Goal: Information Seeking & Learning: Find specific fact

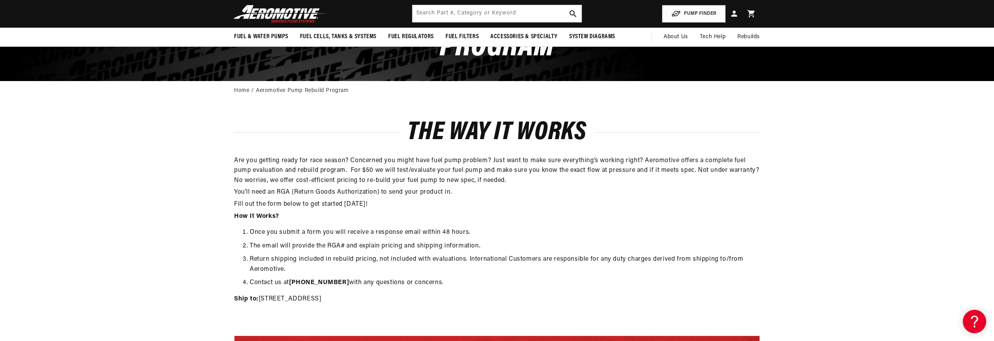
scroll to position [54, 0]
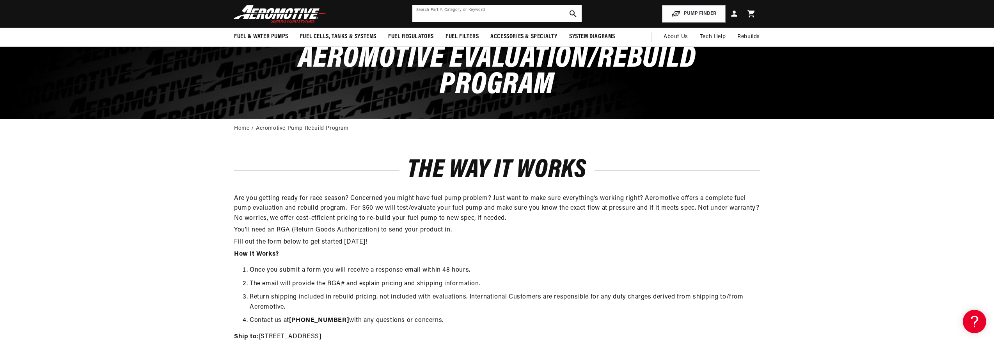
click at [488, 11] on input "text" at bounding box center [496, 13] width 169 height 17
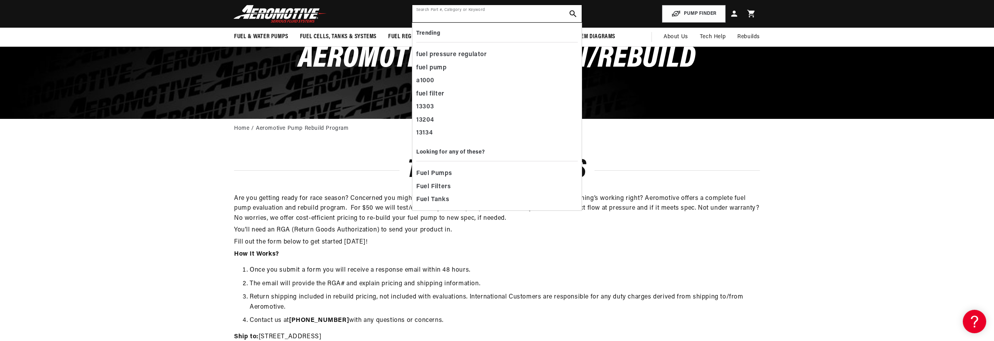
paste input "12605"
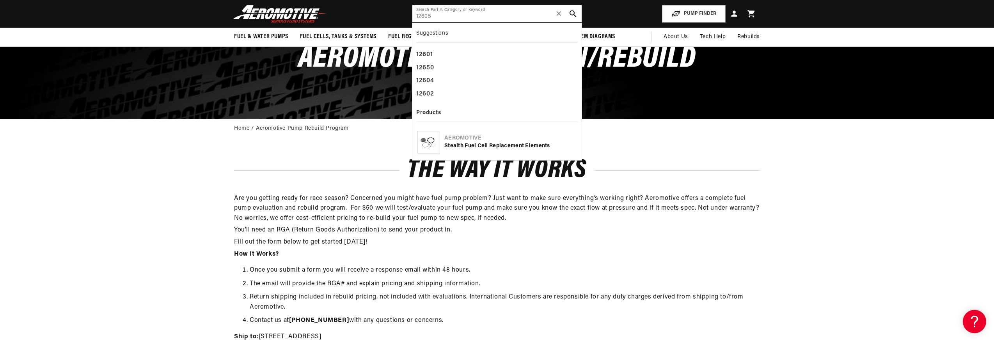
type input "12605"
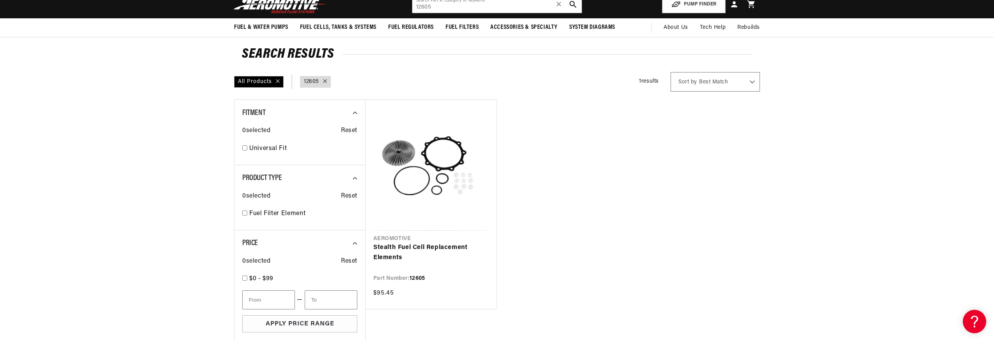
scroll to position [95, 0]
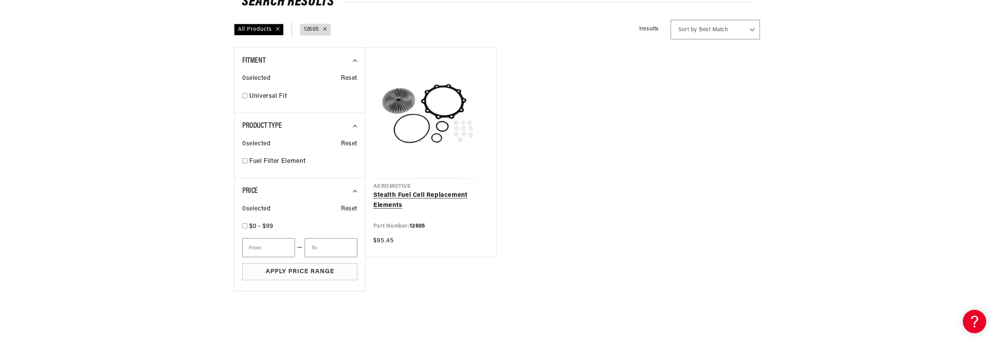
click at [439, 191] on link "Stealth Fuel Cell Replacement Elements" at bounding box center [430, 201] width 115 height 20
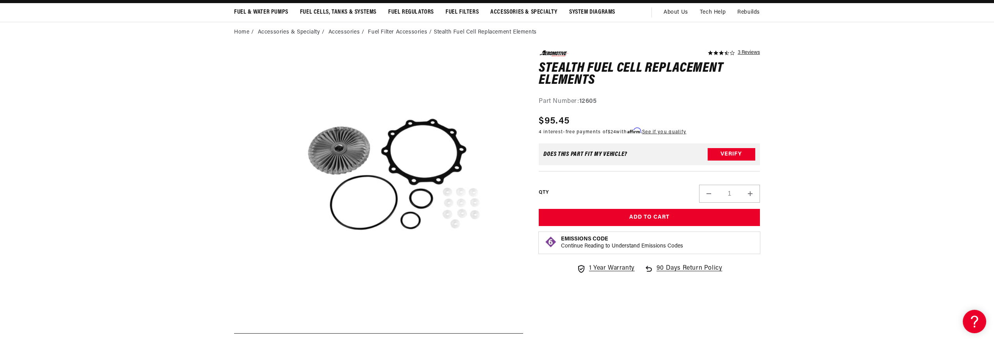
scroll to position [18, 0]
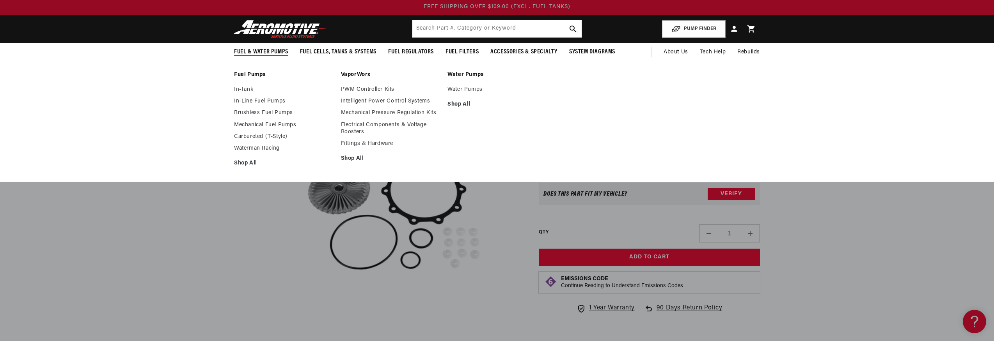
click at [253, 157] on ul "In-Tank In-Line Fuel Pumps Brushless Fuel Pumps Mechanical Fuel Pumps Carburete…" at bounding box center [283, 126] width 99 height 81
click at [247, 163] on link "Shop All" at bounding box center [283, 163] width 99 height 7
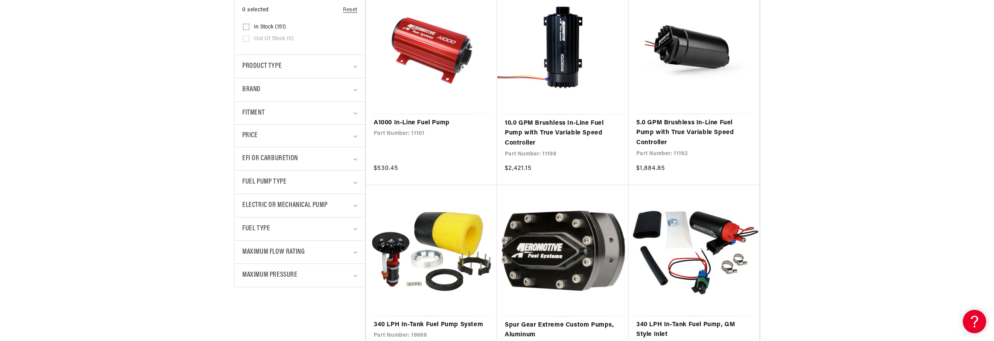
scroll to position [234, 0]
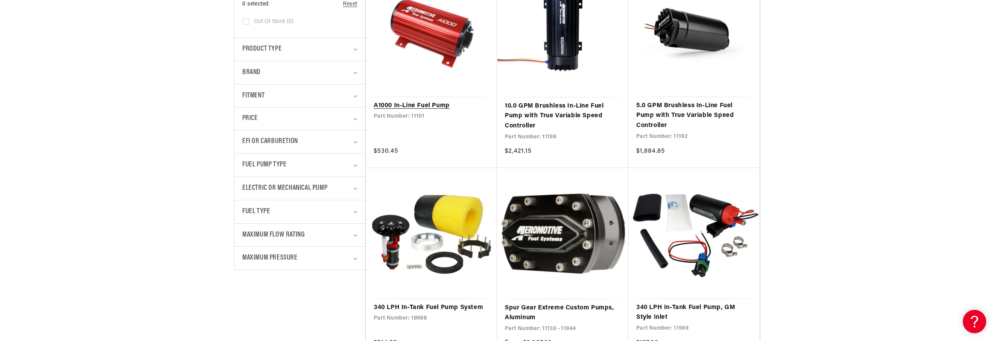
click at [441, 101] on link "A1000 In-Line Fuel Pump" at bounding box center [431, 106] width 115 height 10
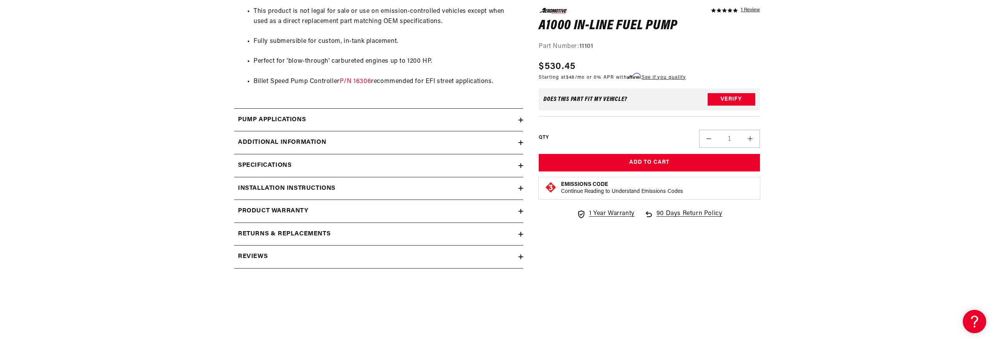
scroll to position [741, 0]
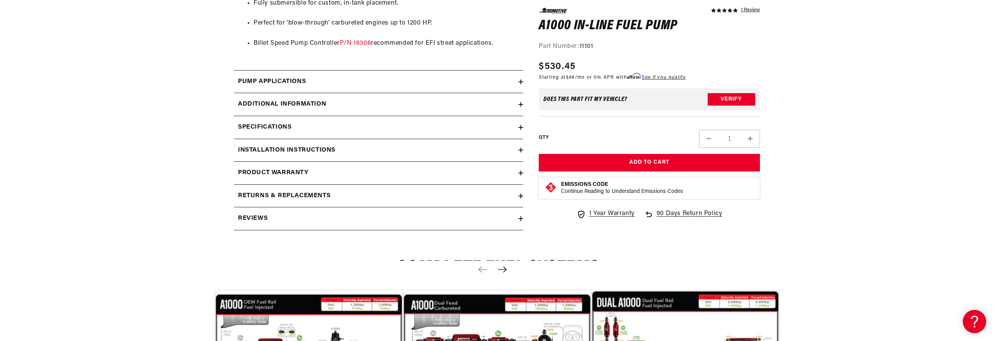
click at [324, 186] on summary "Returns & replacements" at bounding box center [378, 196] width 289 height 23
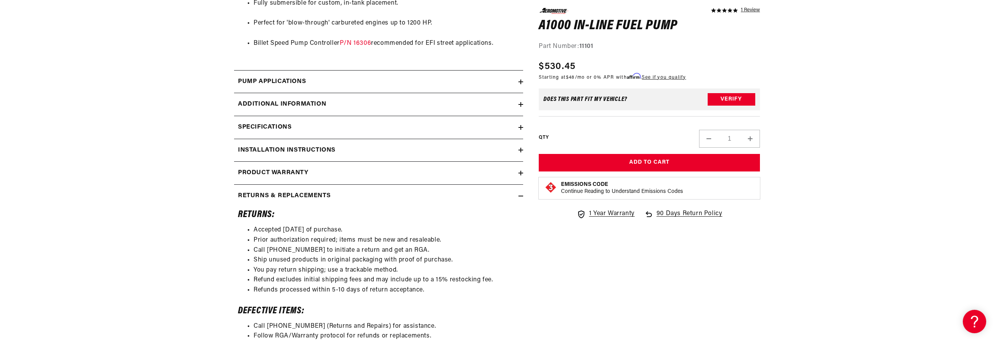
click at [324, 186] on summary "Returns & replacements" at bounding box center [378, 196] width 289 height 23
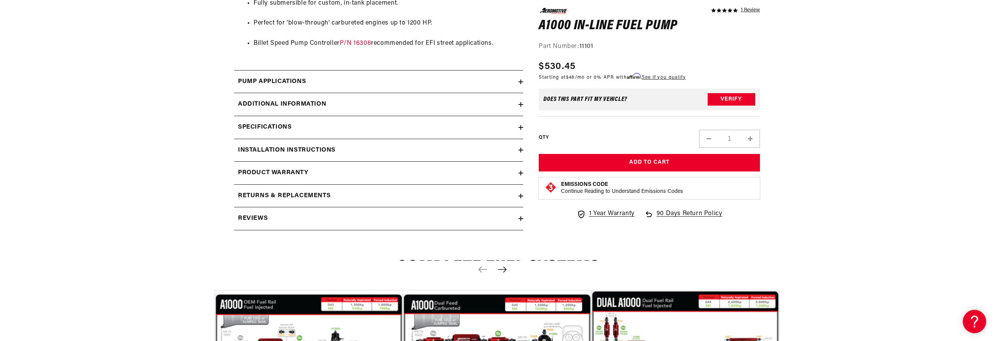
scroll to position [791, 0]
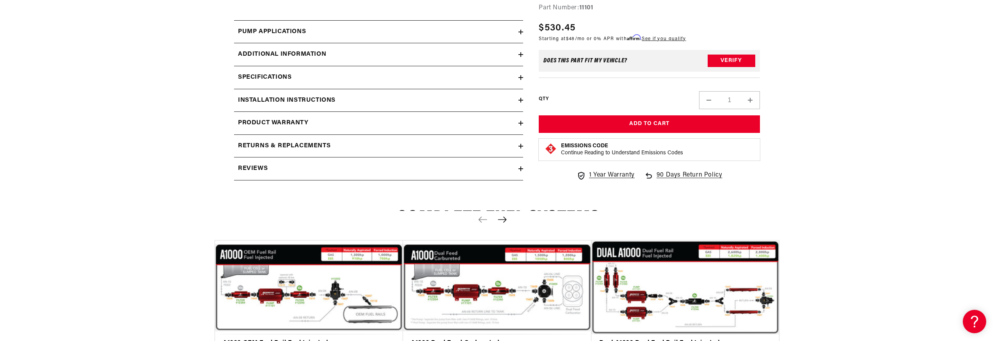
click at [337, 124] on div "Product warranty" at bounding box center [376, 123] width 284 height 10
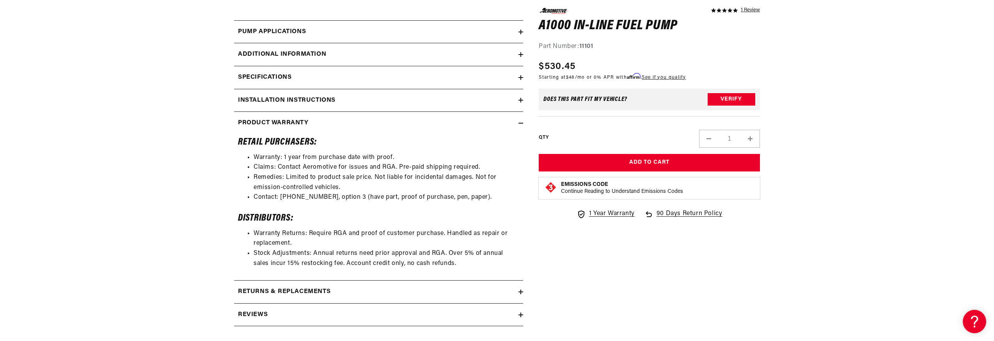
click at [337, 124] on div "Product warranty" at bounding box center [376, 123] width 284 height 10
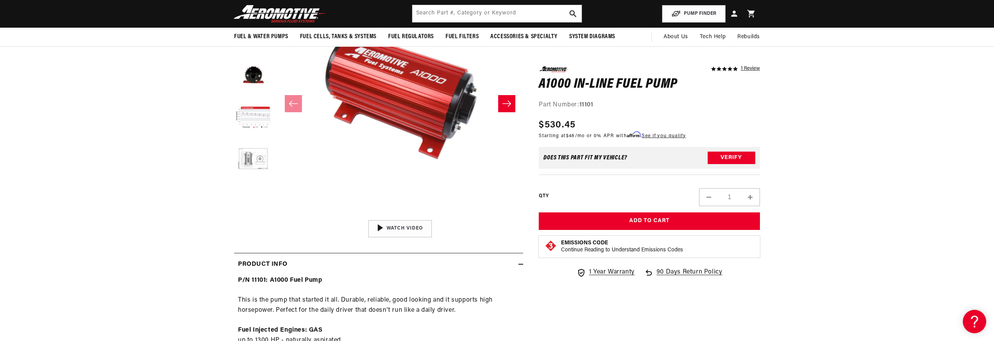
scroll to position [0, 0]
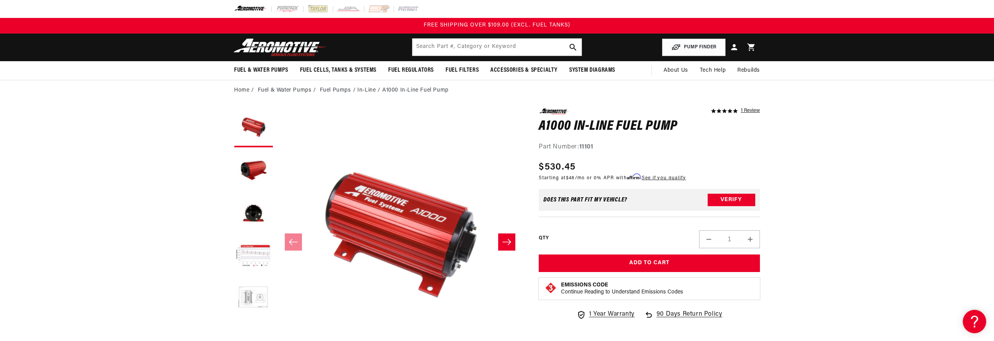
click at [252, 291] on button "Load image 5 in gallery view" at bounding box center [253, 299] width 39 height 39
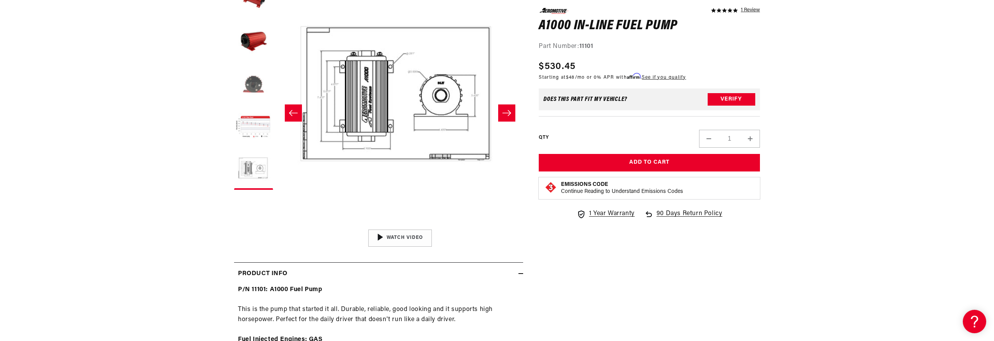
click at [254, 87] on button "Load image 3 in gallery view" at bounding box center [253, 84] width 39 height 39
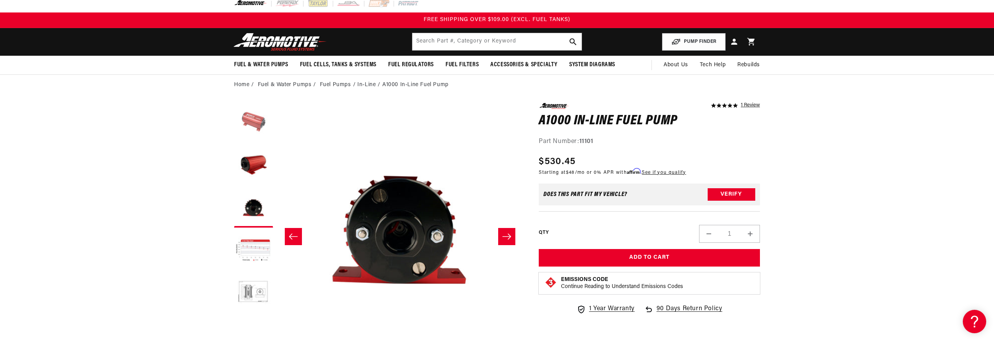
scroll to position [2, 0]
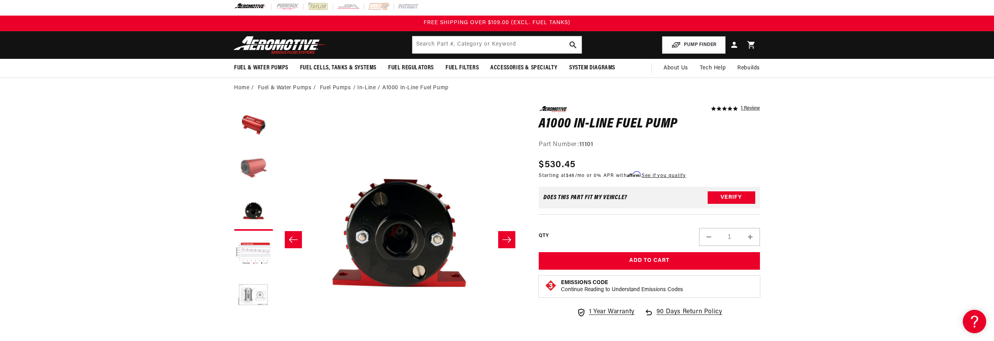
click at [244, 154] on button "Load image 2 in gallery view" at bounding box center [253, 168] width 39 height 39
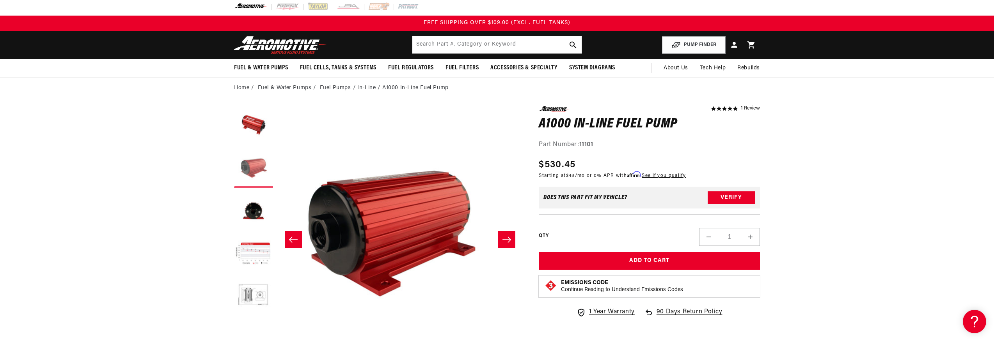
scroll to position [0, 246]
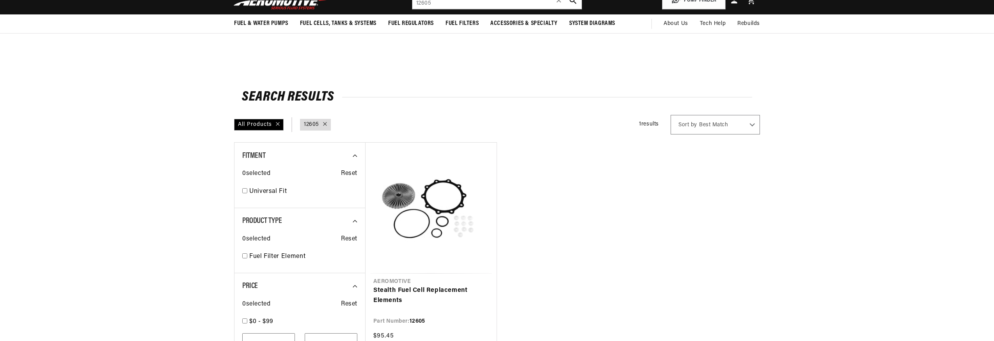
scroll to position [95, 0]
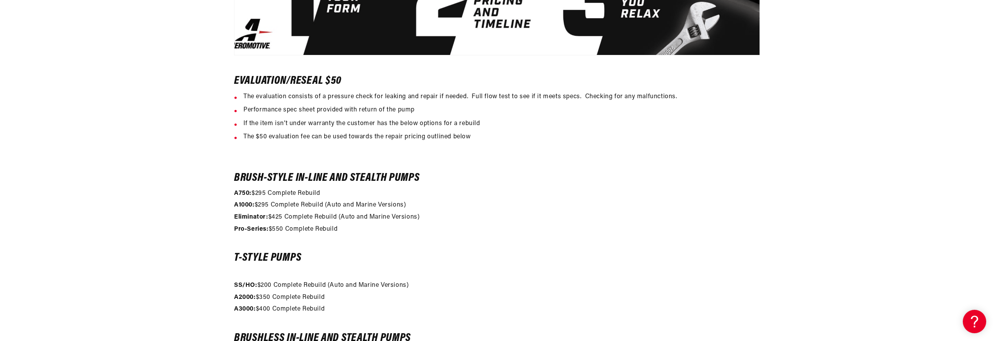
scroll to position [573, 0]
